Goal: Task Accomplishment & Management: Use online tool/utility

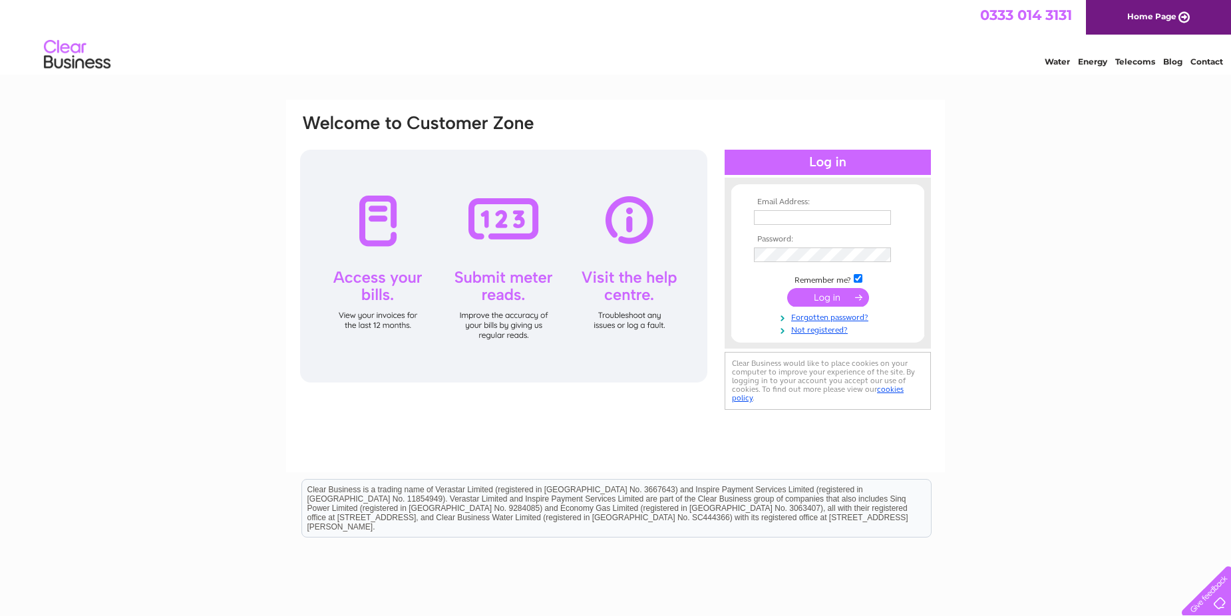
type input "[PERSON_NAME][EMAIL_ADDRESS][PERSON_NAME][PERSON_NAME][DOMAIN_NAME]"
click at [851, 304] on input "submit" at bounding box center [828, 297] width 82 height 19
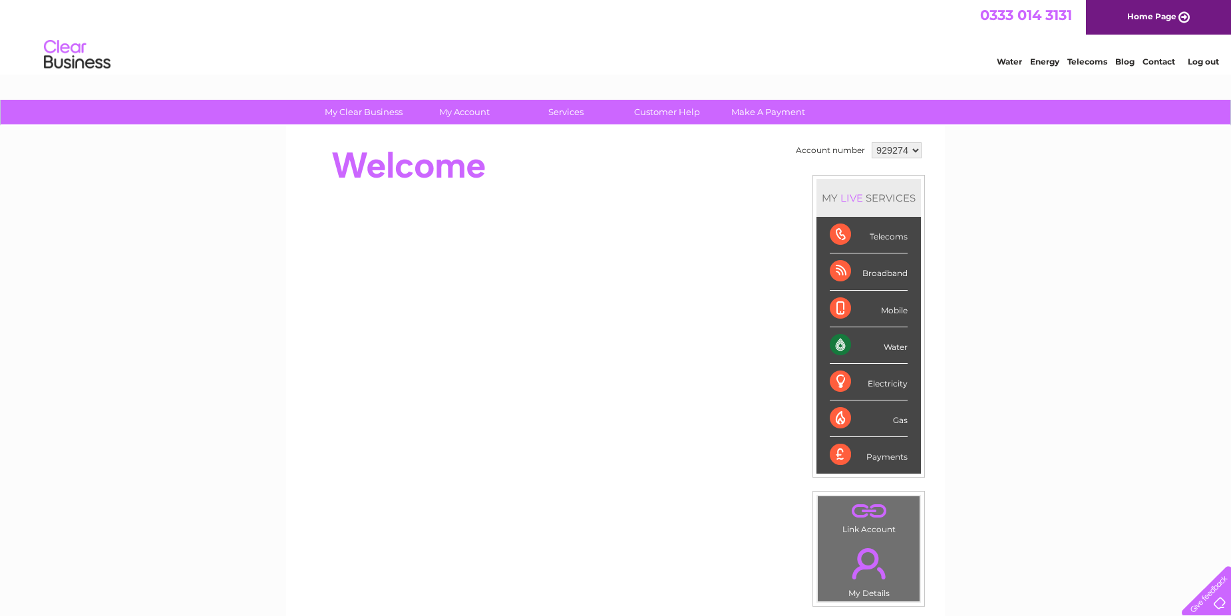
click at [899, 346] on div "Water" at bounding box center [869, 346] width 78 height 37
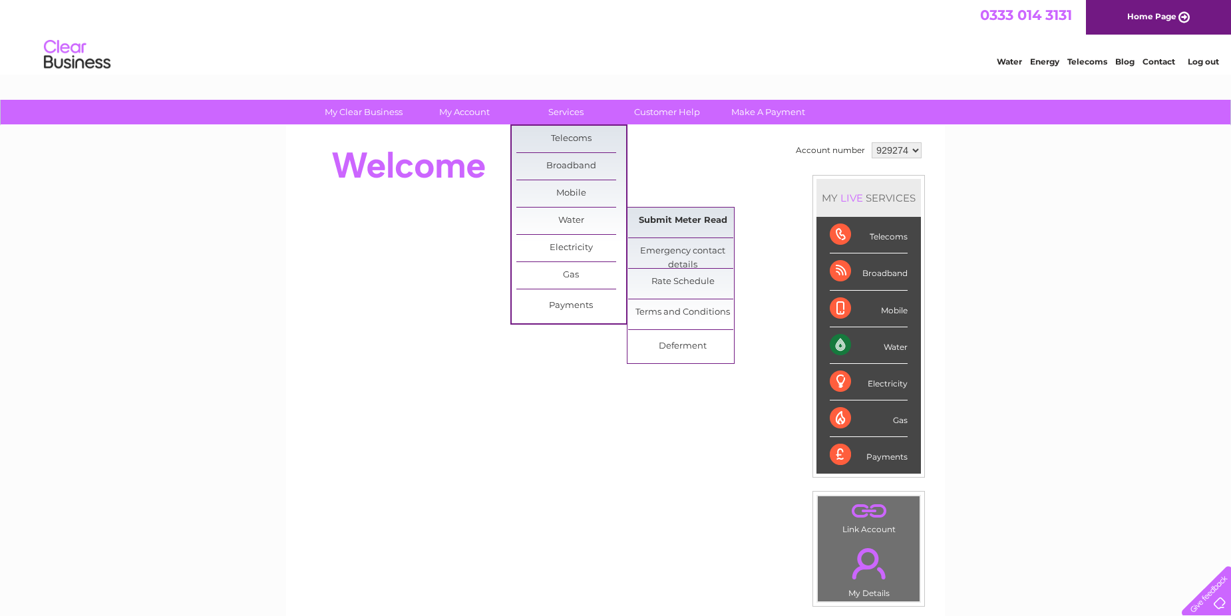
click at [678, 225] on link "Submit Meter Read" at bounding box center [683, 221] width 110 height 27
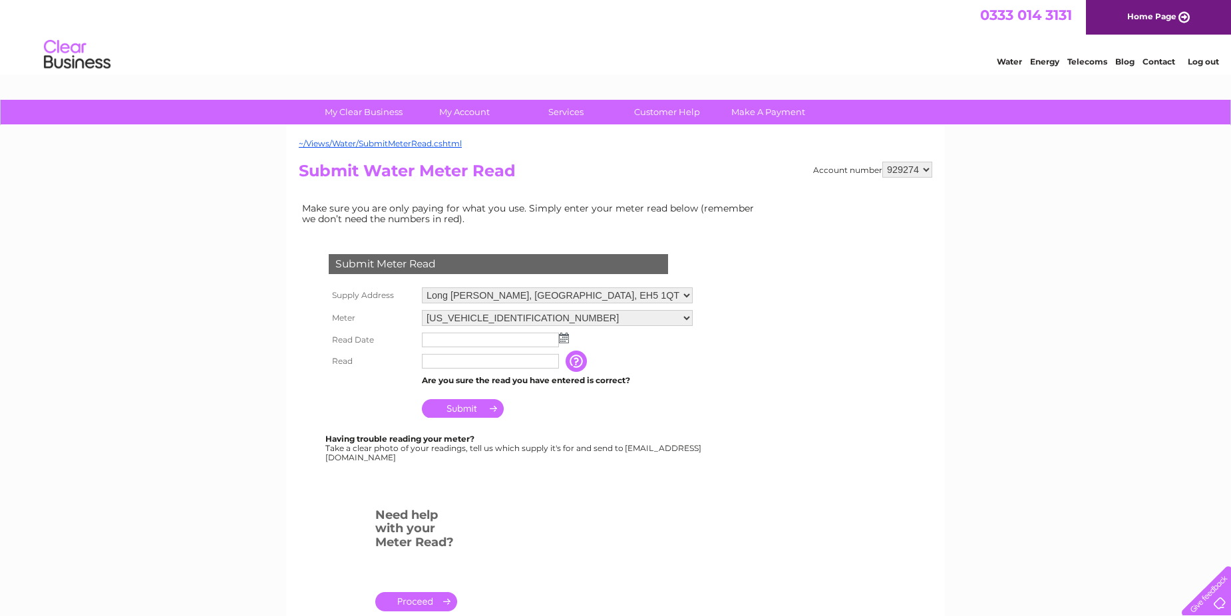
click at [565, 339] on img at bounding box center [564, 338] width 10 height 11
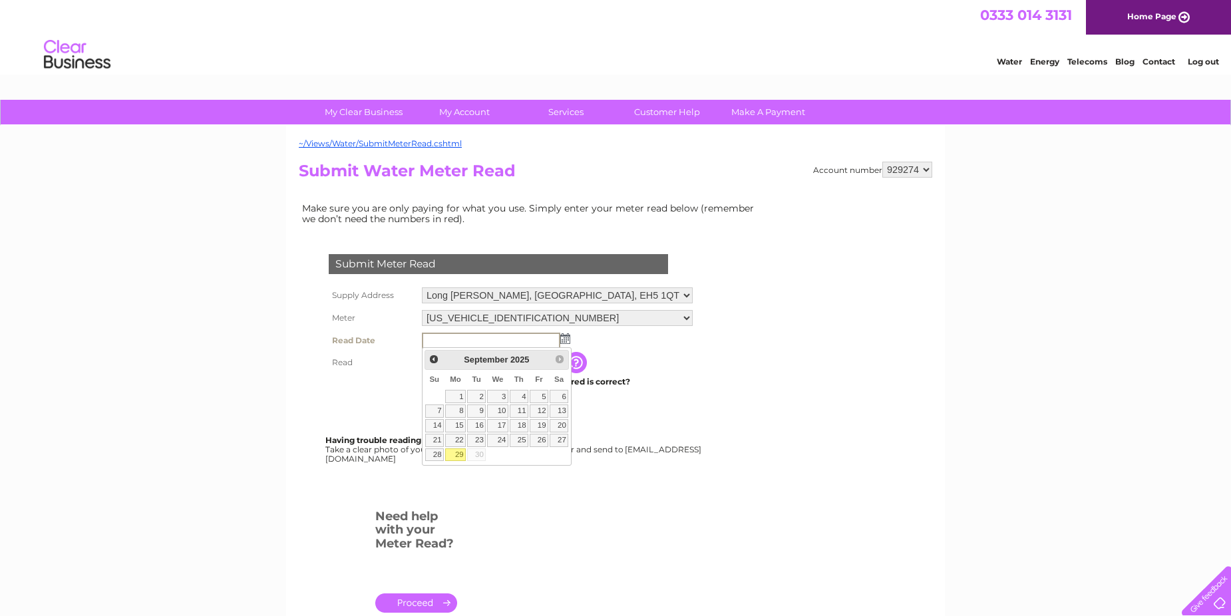
click at [463, 452] on link "29" at bounding box center [455, 455] width 21 height 13
type input "2025/09/29"
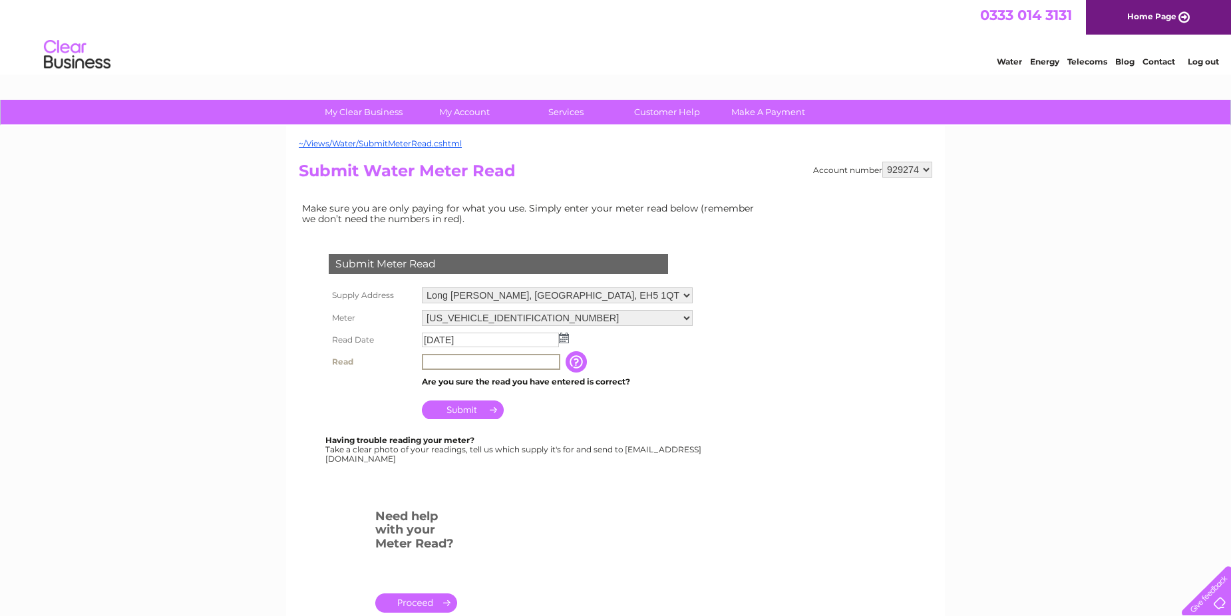
click at [449, 361] on input "text" at bounding box center [491, 362] width 138 height 16
type input "508"
click at [491, 406] on input "Submit" at bounding box center [463, 408] width 82 height 19
